Goal: Register for event/course

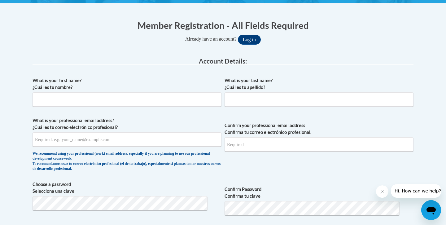
scroll to position [139, 0]
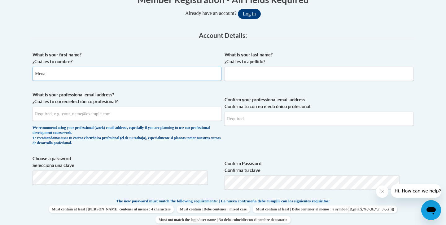
type input "Mena"
type input "Vo"
type input "mena.minhanhvo@gmail.com"
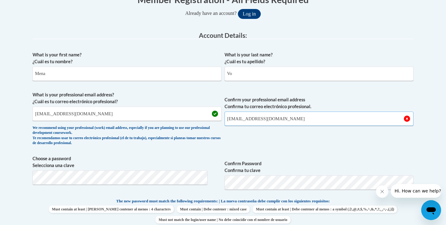
type input "mena.minhanhvo@gmail.com"
click at [238, 158] on span "Confirm Password Confirma tu clave" at bounding box center [318, 174] width 189 height 39
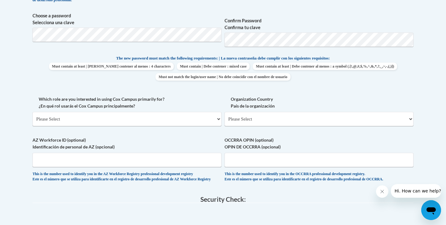
scroll to position [283, 0]
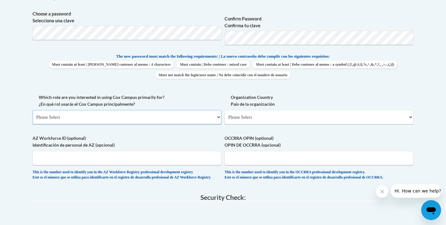
select select "fbf2d438-af2f-41f8-98f1-81c410e29de3"
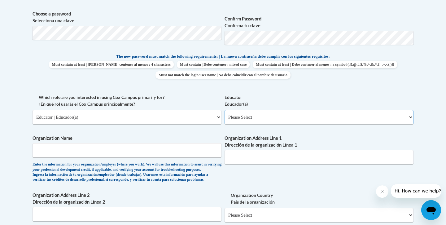
select select "8e40623d-54d0-45cd-9f92-5df65cd3f8cf"
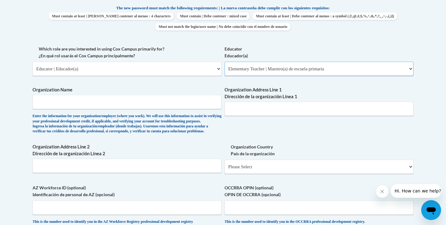
scroll to position [334, 0]
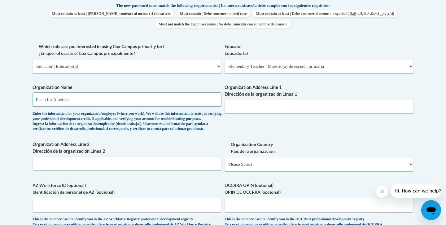
type input "Teach for America"
click at [292, 73] on div "What is your first name? ¿Cuál es tu nombre? Mena What is your last name? ¿Cuál…" at bounding box center [222, 43] width 381 height 380
paste input "25 Broadway"
type input "25 Broadway"
type input "Twelfth Floor"
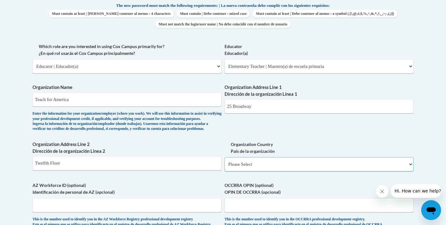
select select "ad49bcad-a171-4b2e-b99c-48b446064914"
select select
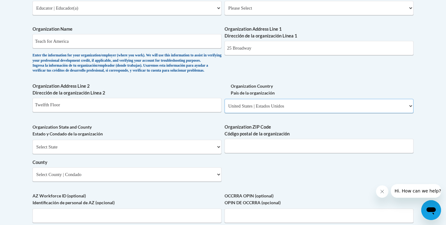
scroll to position [401, 0]
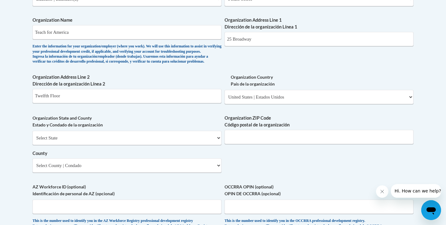
click at [171, 145] on div "Select State Alabama Alaska Arizona Arkansas California Colorado Connecticut De…" at bounding box center [126, 152] width 189 height 42
select select "New York"
type input "10004"
click at [235, 166] on div "What is your first name? ¿Cuál es tu nombre? Mena What is your last name? ¿Cuál…" at bounding box center [222, 10] width 381 height 449
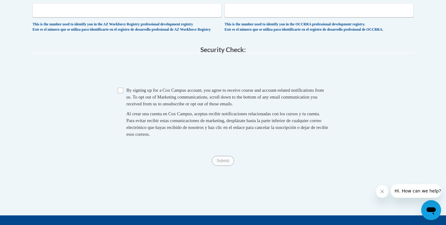
scroll to position [625, 0]
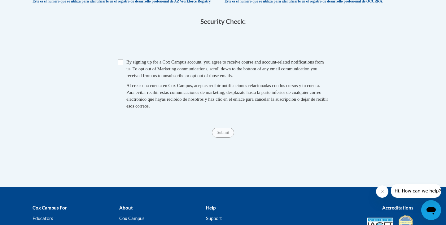
click at [122, 64] on input "Checkbox" at bounding box center [121, 62] width 6 height 6
checkbox input "true"
click at [218, 133] on input "Submit" at bounding box center [223, 132] width 22 height 10
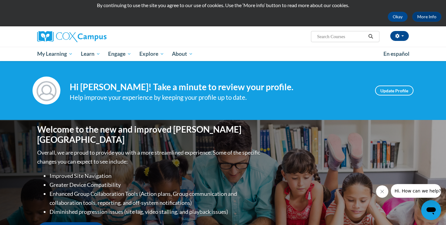
scroll to position [11, 0]
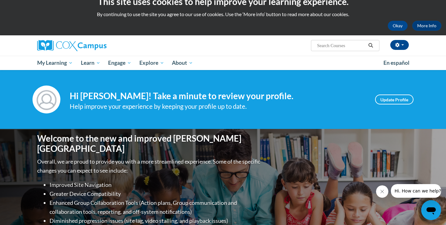
click at [337, 49] on input "Search..." at bounding box center [341, 45] width 50 height 7
type input "phonics"
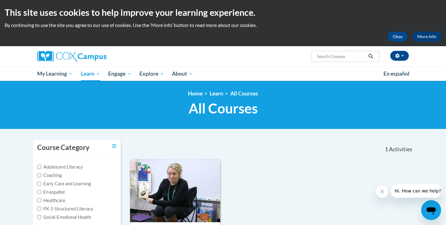
type input "phonics"
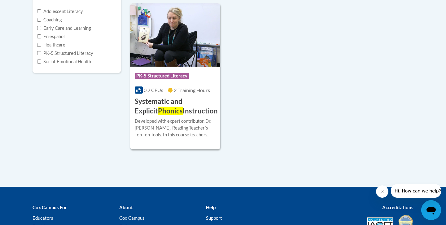
scroll to position [159, 0]
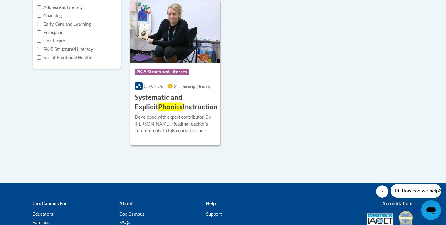
click at [171, 109] on h3 "Systematic and Explicit Phonics Instruction" at bounding box center [176, 102] width 83 height 19
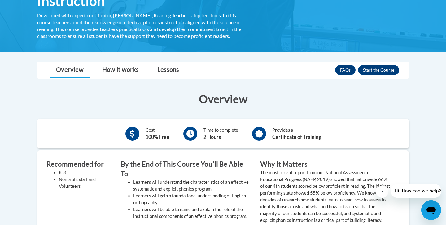
scroll to position [144, 0]
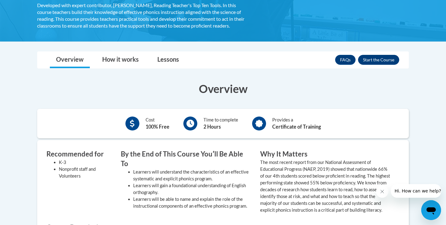
click at [378, 61] on button "Enroll" at bounding box center [378, 60] width 41 height 10
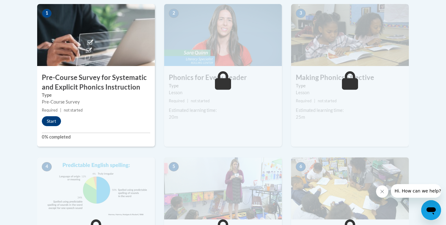
scroll to position [194, 0]
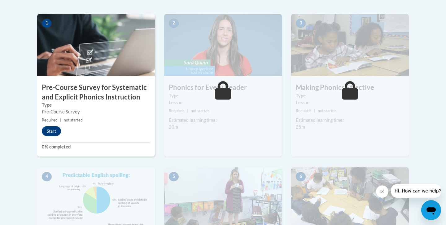
click at [51, 129] on button "Start" at bounding box center [51, 131] width 19 height 10
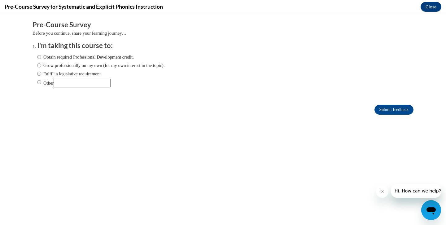
scroll to position [0, 0]
click at [132, 55] on label "Obtain required Professional Development credit." at bounding box center [85, 57] width 97 height 7
click at [41, 55] on input "Obtain required Professional Development credit." at bounding box center [39, 57] width 4 height 7
radio input "true"
click at [394, 109] on input "Submit feedback" at bounding box center [393, 110] width 39 height 10
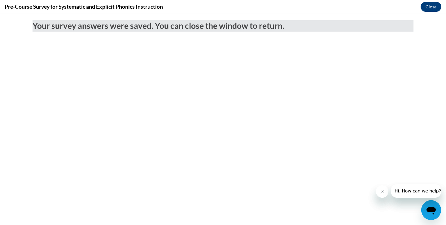
click at [431, 8] on button "Close" at bounding box center [430, 7] width 21 height 10
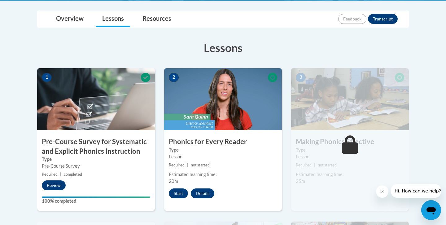
scroll to position [138, 0]
